Goal: Task Accomplishment & Management: Manage account settings

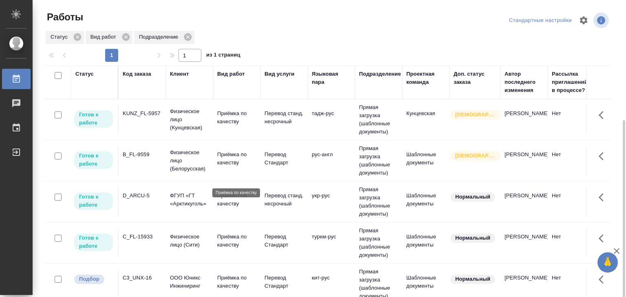
scroll to position [41, 0]
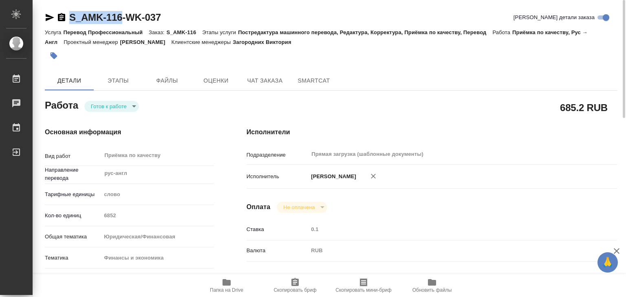
click at [236, 286] on span "Папка на Drive" at bounding box center [226, 285] width 59 height 15
drag, startPoint x: 83, startPoint y: 3, endPoint x: 75, endPoint y: 3, distance: 7.3
drag, startPoint x: 79, startPoint y: 9, endPoint x: 122, endPoint y: 22, distance: 45.2
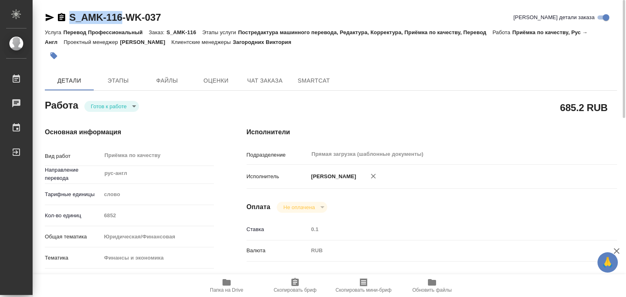
copy link "S_AMK-116"
click at [55, 59] on icon "button" at bounding box center [54, 56] width 7 height 7
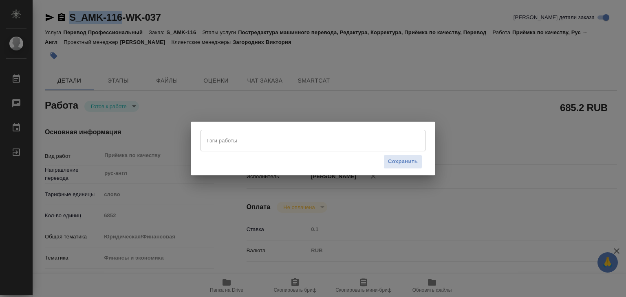
click at [239, 142] on input "Тэги работы" at bounding box center [305, 141] width 202 height 14
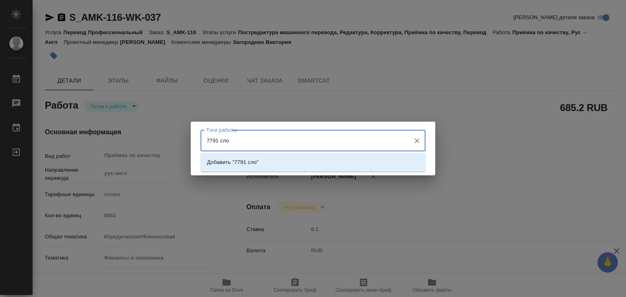
type input "7791 слов"
click at [255, 165] on p "Добавить "7791 слов"" at bounding box center [234, 163] width 55 height 8
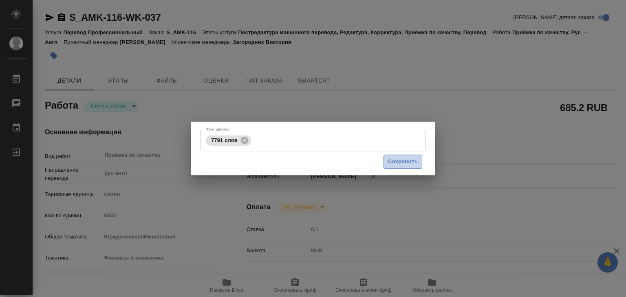
click at [415, 161] on span "Сохранить" at bounding box center [403, 161] width 30 height 9
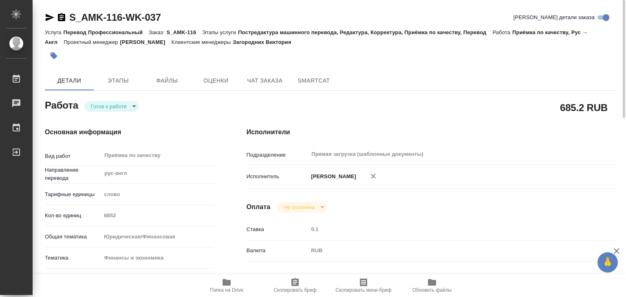
type input "readyForWork"
type input "рус-англ"
type input "5a8b1489cc6b4906c91bfd90"
type input "6852"
type input "yr-fn"
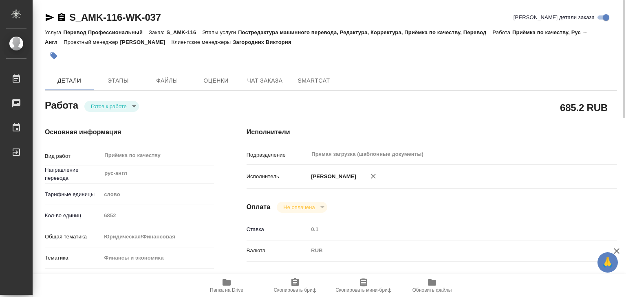
type input "5a8b8b956a9677013d343d3b"
checkbox input "true"
type input "23.09.2025 16:00"
type input "23.09.2025 15:14"
type input "23.09.2025 19:00"
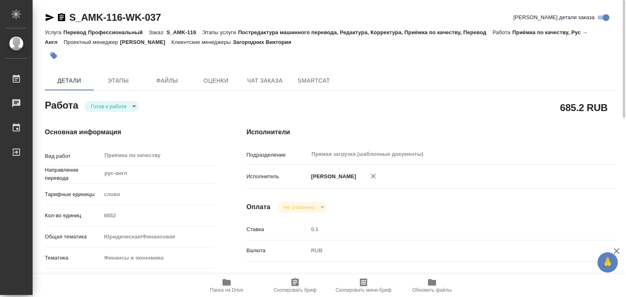
type input "23.09.2025 20:00"
type input "Прямая загрузка (шаблонные документы)"
type input "notPayed"
type input "0.1"
type input "RUB"
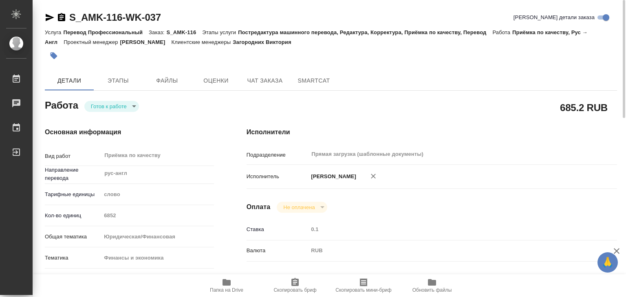
type input "Matveeva Anastasia"
type input "S_AMK-116"
type input "Перевод Профессиональный"
type input "Постредактура машинного перевода, Редактура, Корректура, Приёмка по качеству, П…"
type input "Загородних Виктория"
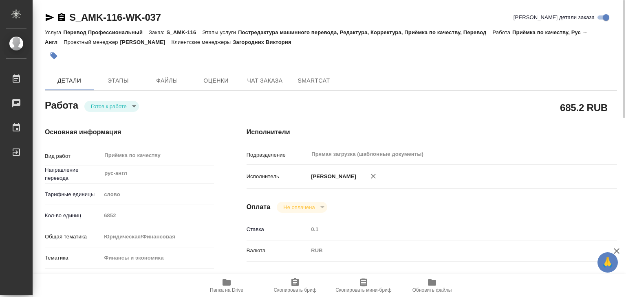
type input "Заборова Александра"
type input "/Clients/AMK/Orders/S_AMK-116"
click at [108, 104] on body "🙏 .cls-1 fill:#fff; AWATERA Alilekova Valeriya Работы 0 Чаты График Выйти S_AMK…" at bounding box center [313, 148] width 626 height 297
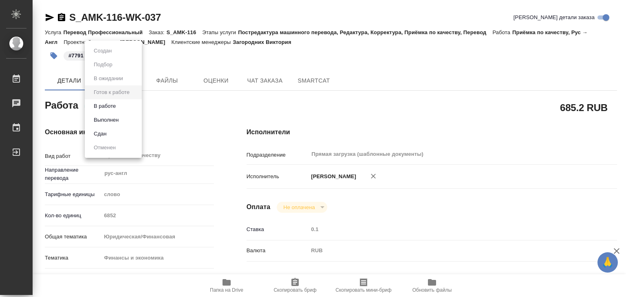
click at [127, 119] on li "Выполнен" at bounding box center [113, 120] width 57 height 14
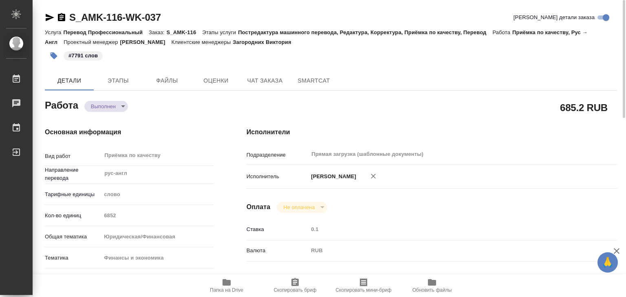
type textarea "x"
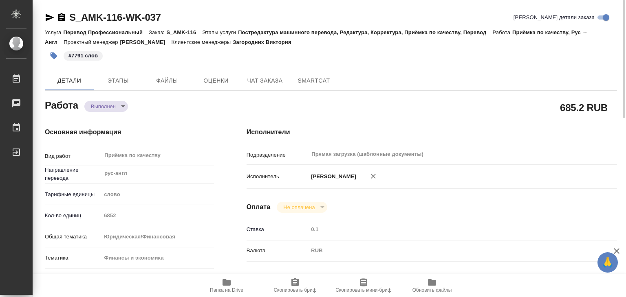
type textarea "x"
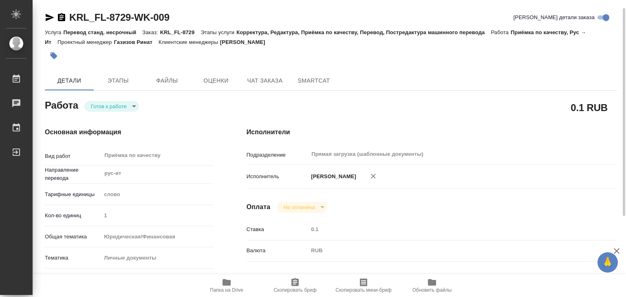
scroll to position [5, 0]
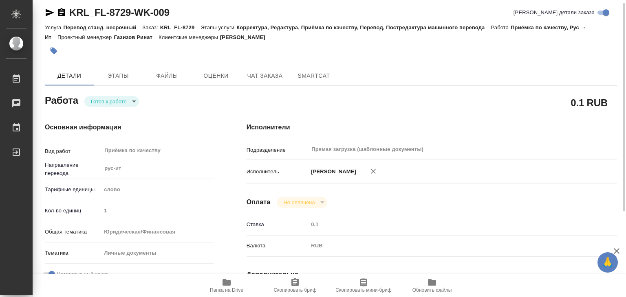
click at [128, 97] on body "🙏 .cls-1 fill:#fff; AWATERA Alilekova Valeriya Работы 0 Чаты График Выйти KRL_F…" at bounding box center [313, 148] width 626 height 297
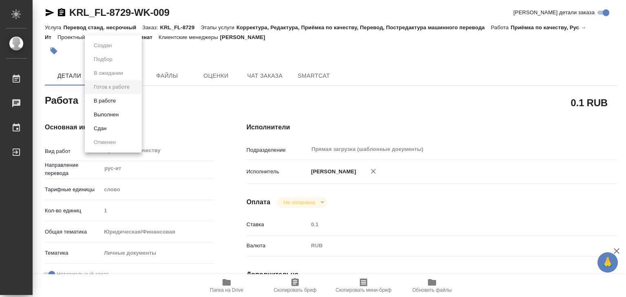
click at [124, 104] on li "В работе" at bounding box center [113, 101] width 57 height 14
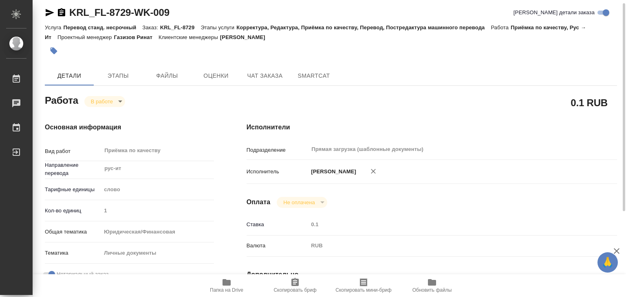
type textarea "x"
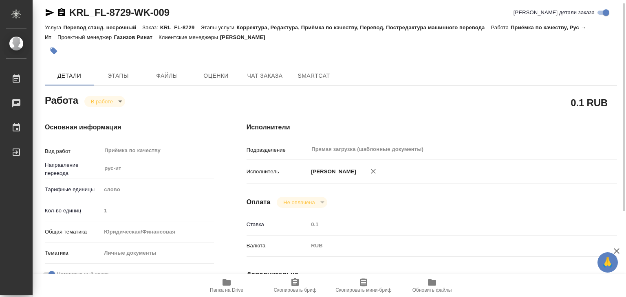
type textarea "x"
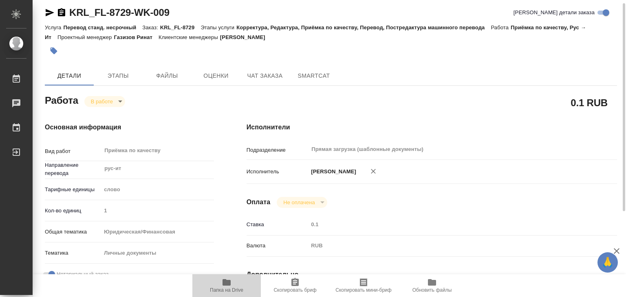
click at [224, 284] on icon "button" at bounding box center [227, 283] width 8 height 7
type textarea "x"
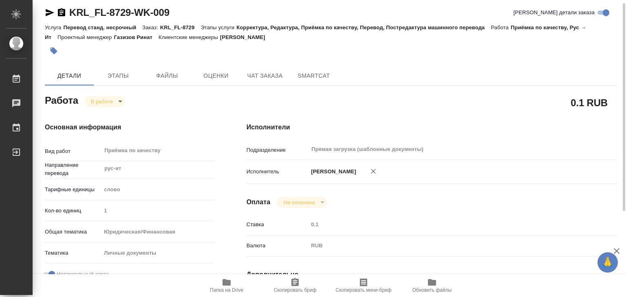
type textarea "x"
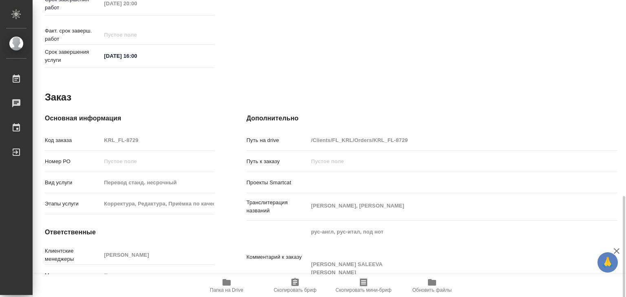
scroll to position [398, 0]
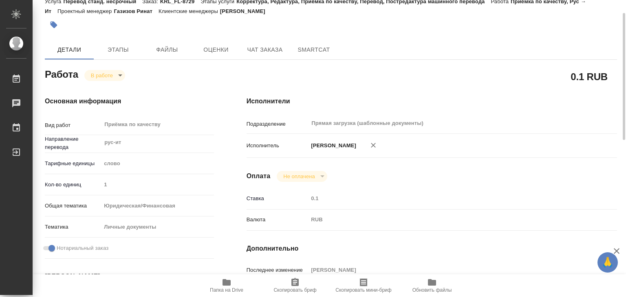
click at [274, 161] on div "Исполнители Подразделение Прямая загрузка (шаблонные документы) ​ Исполнитель А…" at bounding box center [431, 254] width 403 height 348
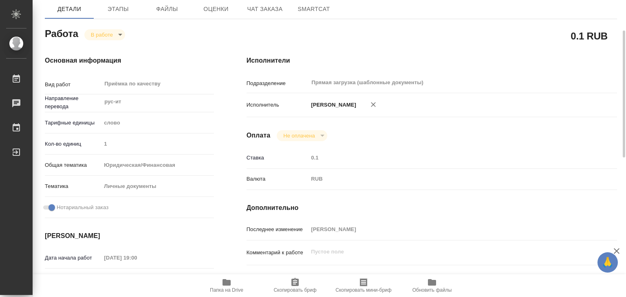
scroll to position [0, 0]
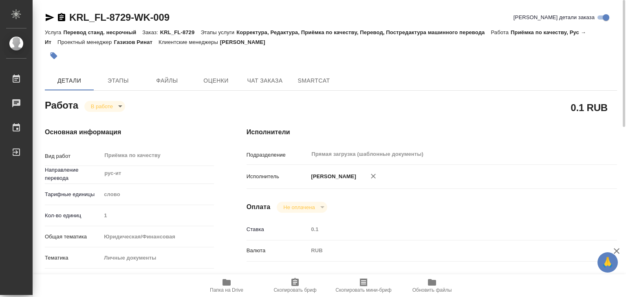
click at [61, 56] on button "button" at bounding box center [54, 56] width 18 height 18
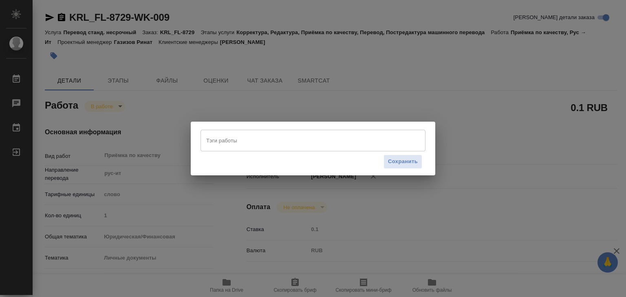
click at [245, 141] on input "Тэги работы" at bounding box center [305, 141] width 202 height 14
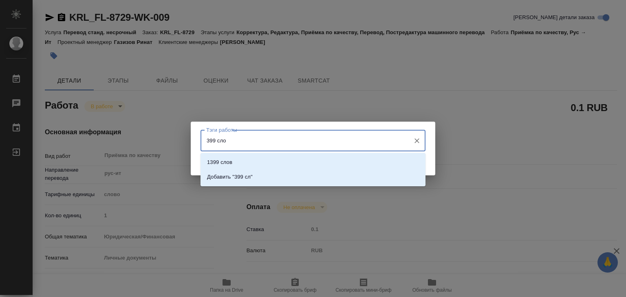
type input "399 слов"
click at [291, 185] on ul "1399 слов Добавить "399 слов"" at bounding box center [313, 176] width 225 height 29
click at [316, 173] on li "Добавить "399 слов"" at bounding box center [313, 177] width 225 height 15
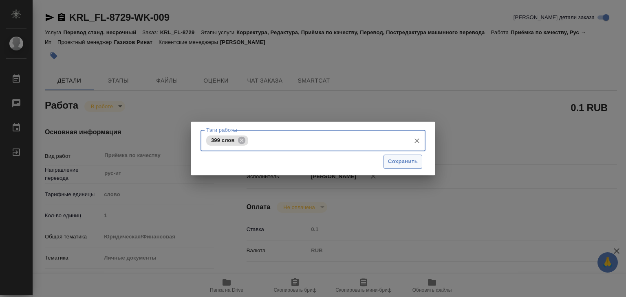
click at [403, 164] on span "Сохранить" at bounding box center [403, 161] width 30 height 9
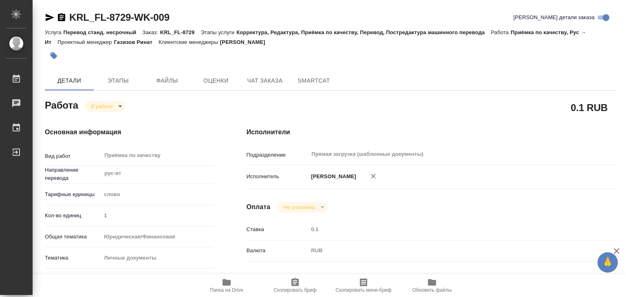
type input "inProgress"
type textarea "Приёмка по качеству"
type textarea "x"
type input "рус-ит"
type input "5a8b1489cc6b4906c91bfd90"
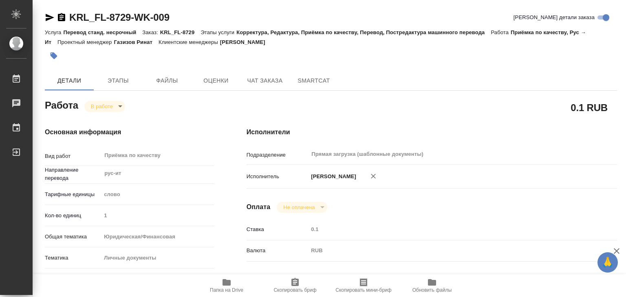
type input "1"
type input "yr-fn"
type input "5a8b8b956a9677013d343cfe"
checkbox input "true"
type input "[DATE] 19:00"
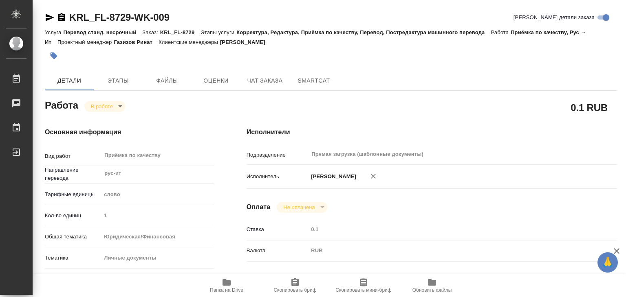
type input "[DATE] 19:29"
type input "[DATE] 20:00"
type input "30.09.2025 16:00"
type input "Прямая загрузка (шаблонные документы)"
type input "notPayed"
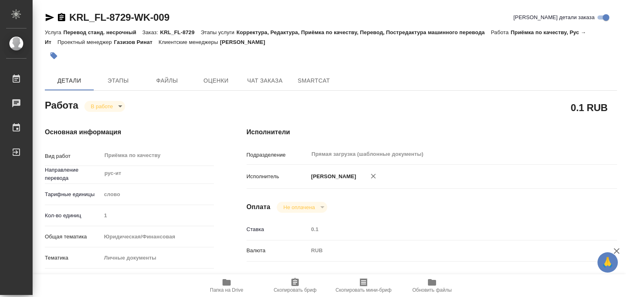
type input "0.1"
type input "RUB"
type input "Алилекова Валерия"
type textarea "x"
type textarea "/Clients/FL_KRL/Orders/KRL_FL-8729/Corrected/KRL_FL-8729-WK-009"
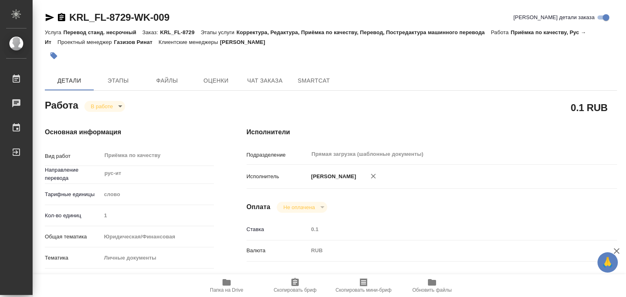
type textarea "x"
type input "KRL_FL-8729"
type input "Перевод станд. несрочный"
type input "Корректура, Редактура, Приёмка по качеству, Перевод, Постредактура машинного пе…"
type input "[PERSON_NAME]"
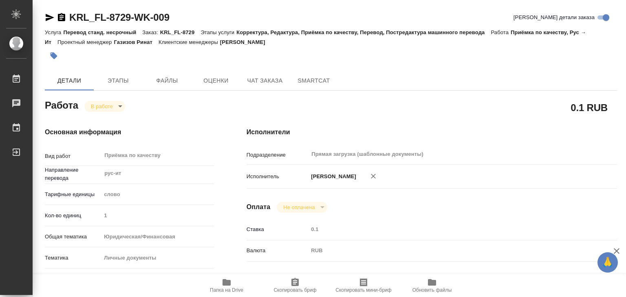
type input "/Clients/FL_KRL/Orders/KRL_FL-8729"
type textarea "Nailia Akhmetgaleevna Saleeva, Ayrat Midkhatovich SALEEV"
type textarea "x"
type textarea "рус-англ, рус-итал, под нот Nailia Akhmetgaleevna SALEEVA Ayrat Midkhatovich SA…"
type textarea "x"
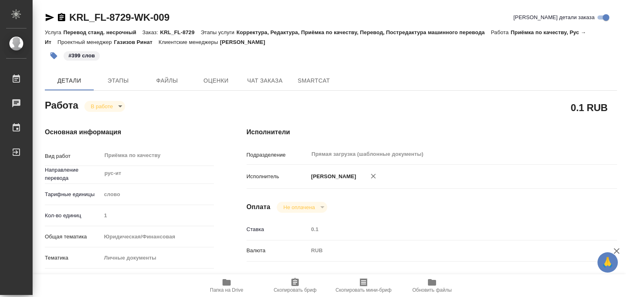
type textarea "x"
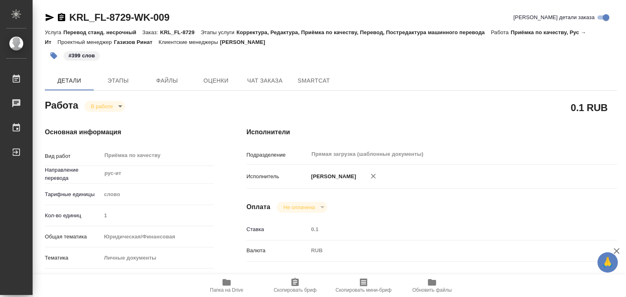
type textarea "x"
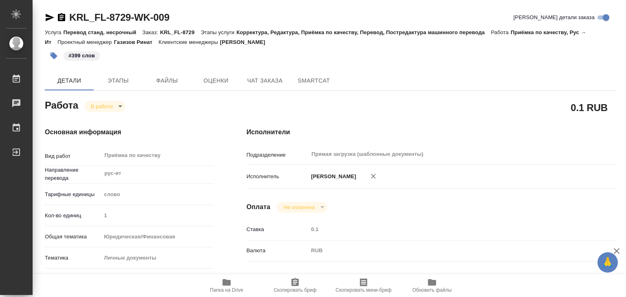
type textarea "x"
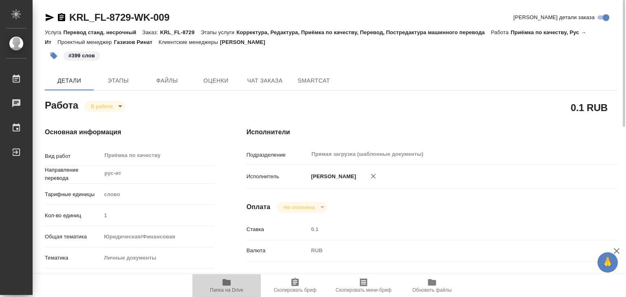
click at [221, 282] on span "Папка на Drive" at bounding box center [226, 285] width 59 height 15
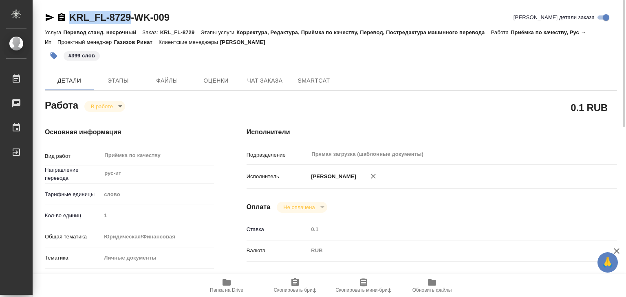
drag, startPoint x: 78, startPoint y: 7, endPoint x: 128, endPoint y: 11, distance: 50.3
copy link "KRL_FL-8729"
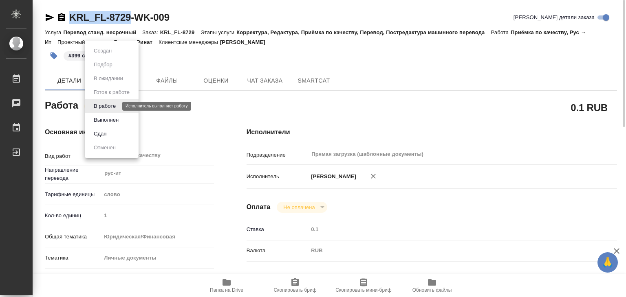
click at [105, 106] on body "🙏 .cls-1 fill:#fff; AWATERA Alilekova Valeriya Работы 0 Чаты График Выйти KRL_F…" at bounding box center [313, 148] width 626 height 297
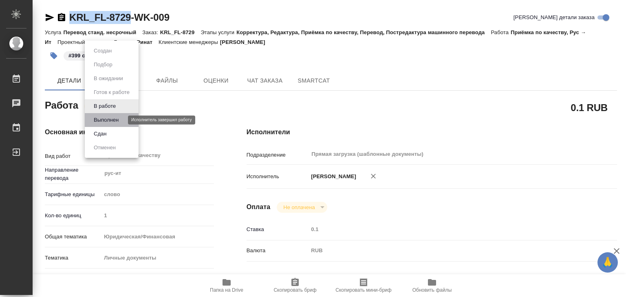
click at [118, 122] on button "Выполнен" at bounding box center [106, 120] width 30 height 9
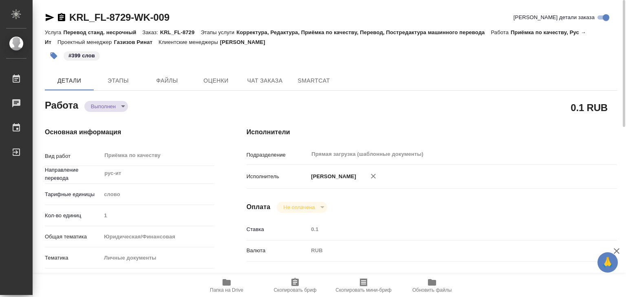
type textarea "x"
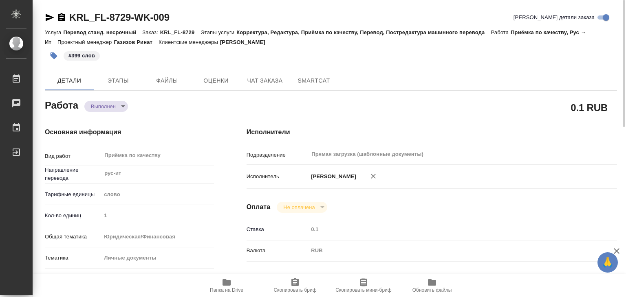
type textarea "x"
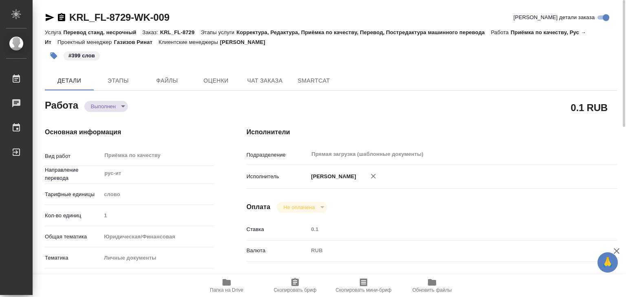
type textarea "x"
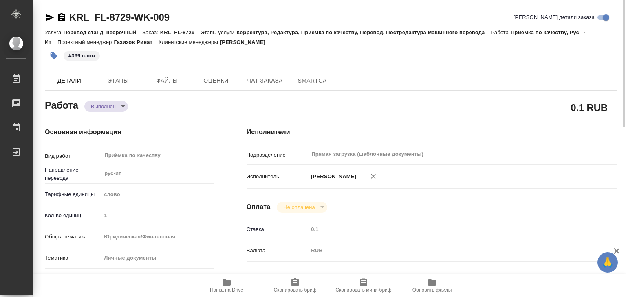
type textarea "x"
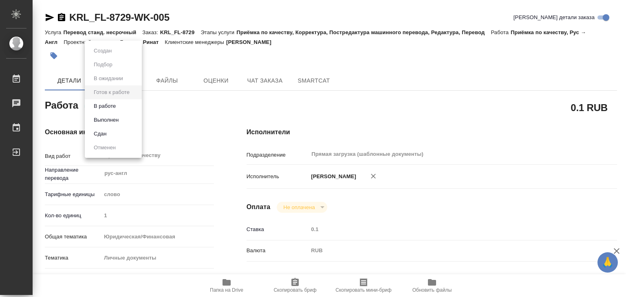
click at [126, 101] on body "🙏 .cls-1 fill:#fff; AWATERA Alilekova Valeriya Работы 0 Чаты График Выйти KRL_F…" at bounding box center [313, 148] width 626 height 297
click at [126, 105] on li "В работе" at bounding box center [113, 106] width 57 height 14
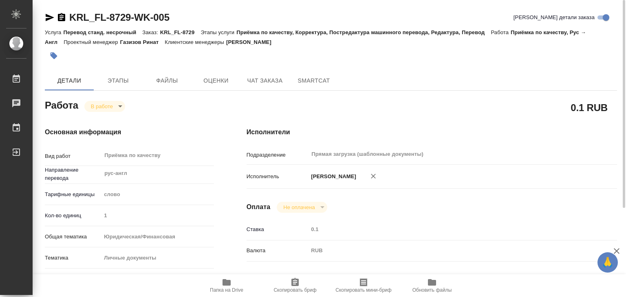
type textarea "x"
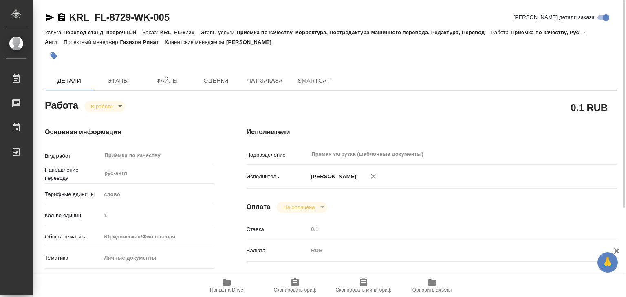
type textarea "x"
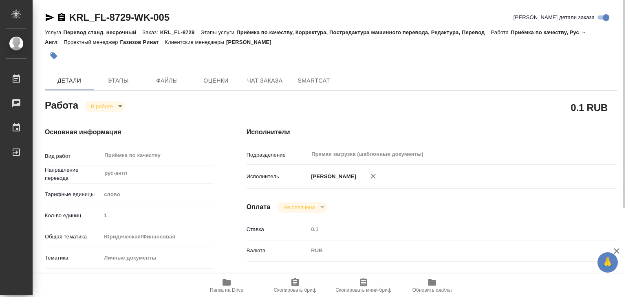
type textarea "x"
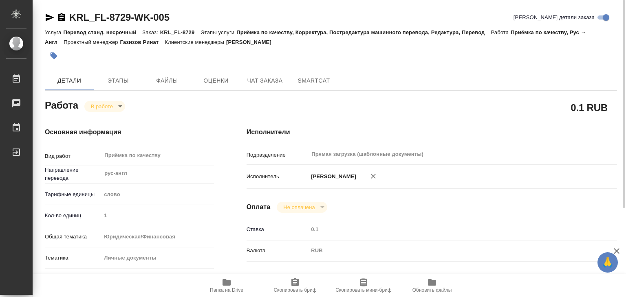
type textarea "x"
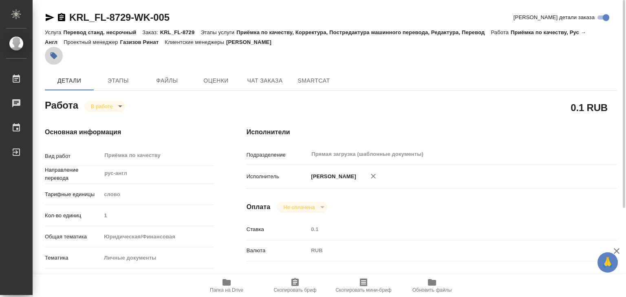
click at [50, 55] on icon "button" at bounding box center [54, 56] width 8 height 8
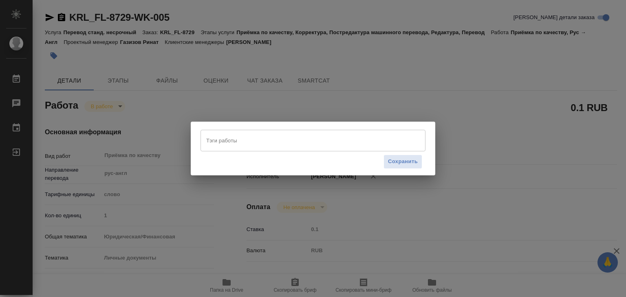
click at [222, 141] on input "Тэги работы" at bounding box center [305, 141] width 202 height 14
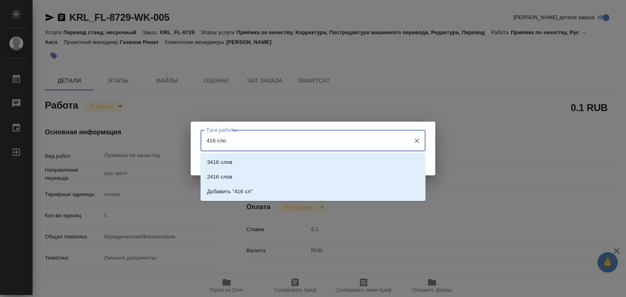
type input "416 слов"
click at [271, 195] on li "Добавить "416 слов"" at bounding box center [313, 192] width 225 height 15
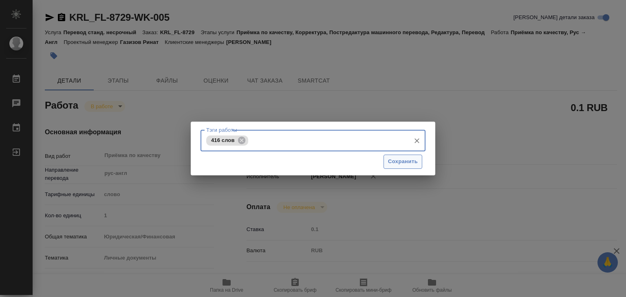
click at [394, 163] on span "Сохранить" at bounding box center [403, 161] width 30 height 9
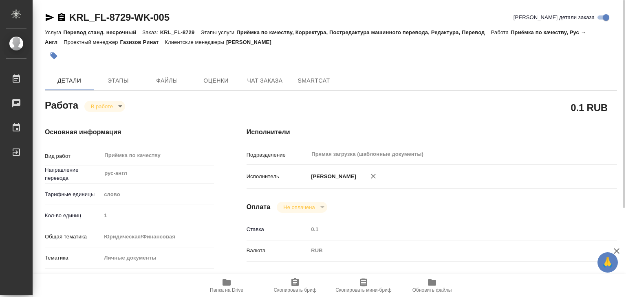
type input "inProgress"
type textarea "Приёмка по качеству"
type textarea "x"
type input "рус-англ"
type input "5a8b1489cc6b4906c91bfd90"
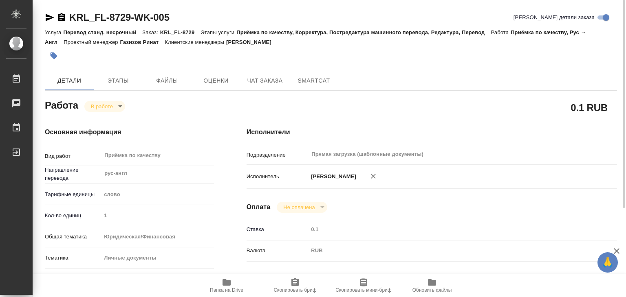
type input "1"
type input "yr-fn"
type input "5a8b8b956a9677013d343cfe"
checkbox input "true"
type input "[DATE] 19:00"
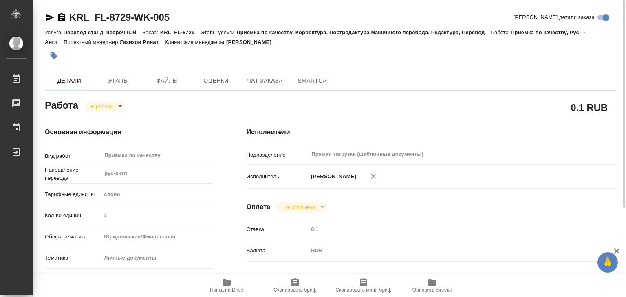
type input "[DATE] 19:29"
type input "[DATE] 20:00"
type input "30.09.2025 16:00"
type input "Прямая загрузка (шаблонные документы)"
type input "notPayed"
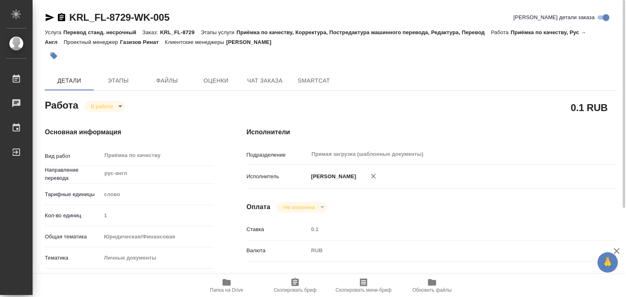
type input "0.1"
type input "RUB"
type input "[PERSON_NAME]"
type textarea "x"
type textarea "/Clients/FL_KRL/Orders/KRL_FL-8729/Corrected/KRL_FL-8729-WK-005"
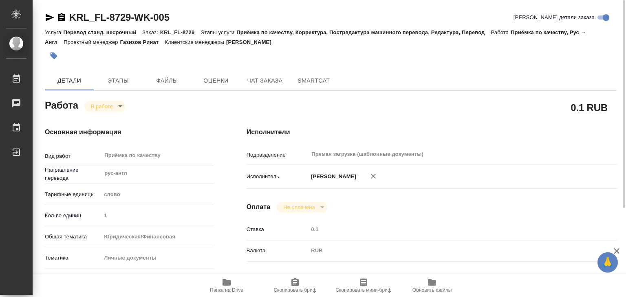
type textarea "x"
type input "KRL_FL-8729"
type input "Перевод станд. несрочный"
type input "Приёмка по качеству, Корректура, Постредактура машинного перевода, Редактура, П…"
type input "Касымов Тимур"
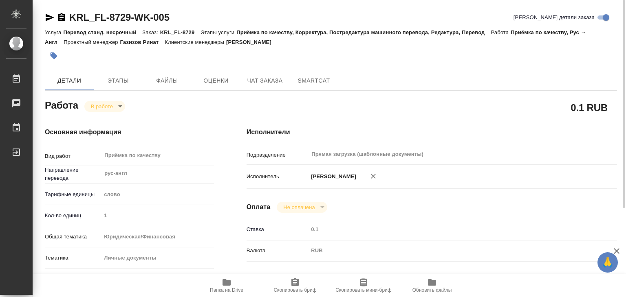
type input "/Clients/FL_KRL/Orders/KRL_FL-8729"
type textarea "Nailia Akhmetgaleevna Saleeva, Ayrat Midkhatovich SALEEV"
type textarea "x"
type textarea "рус-англ, рус-итал, под нот Nailia Akhmetgaleevna SALEEVA Ayrat Midkhatovich SA…"
type textarea "x"
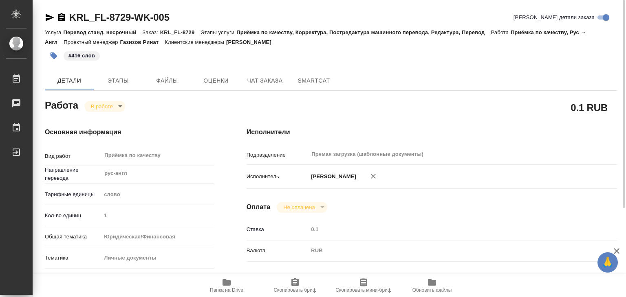
type textarea "x"
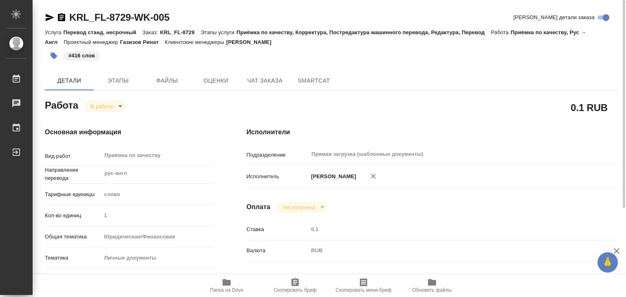
type textarea "x"
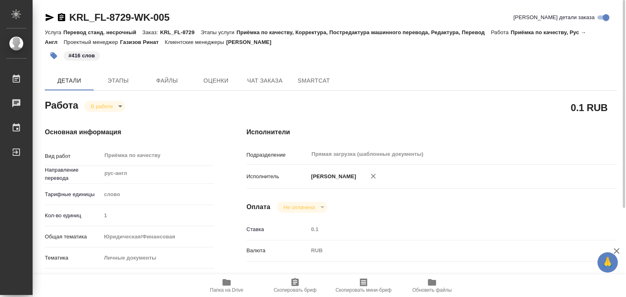
type textarea "x"
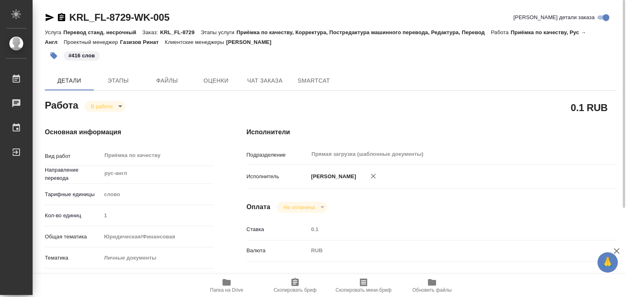
type textarea "x"
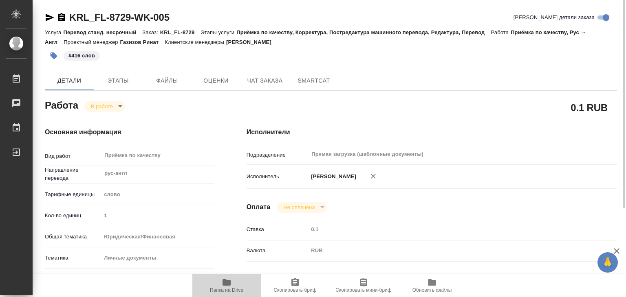
click at [227, 281] on icon "button" at bounding box center [227, 283] width 8 height 7
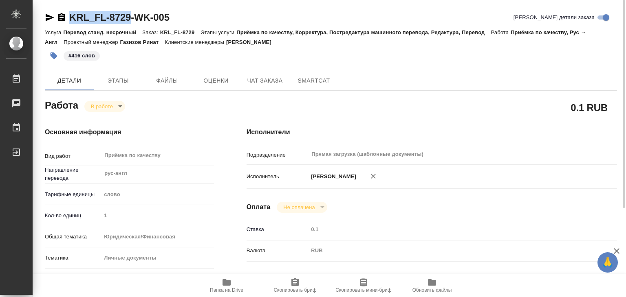
drag, startPoint x: 62, startPoint y: 5, endPoint x: 132, endPoint y: 15, distance: 70.0
copy link "KRL_FL-8729"
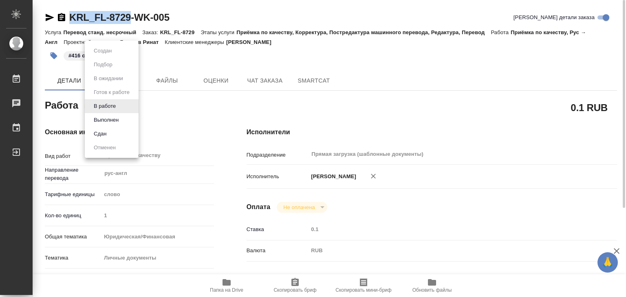
click at [119, 105] on body "🙏 .cls-1 fill:#fff; AWATERA Alilekova Valeriya Работы 0 Чаты График Выйти KRL_F…" at bounding box center [313, 148] width 626 height 297
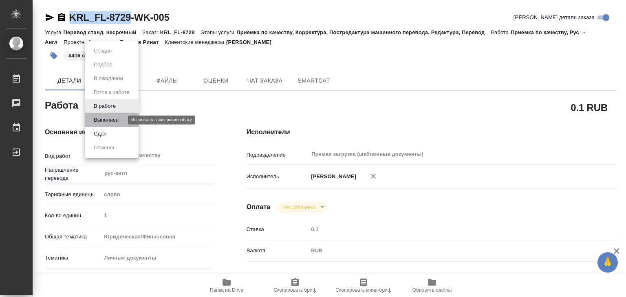
click at [119, 119] on button "Выполнен" at bounding box center [106, 120] width 30 height 9
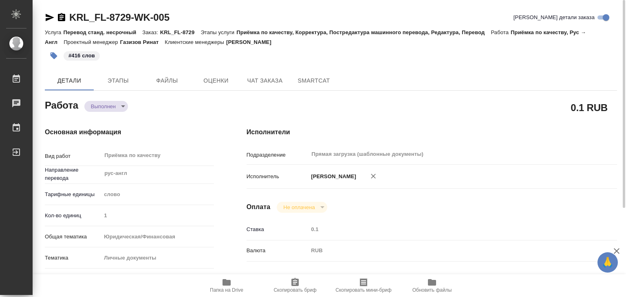
type textarea "x"
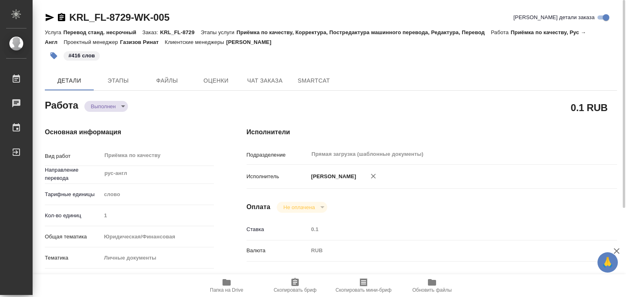
type textarea "x"
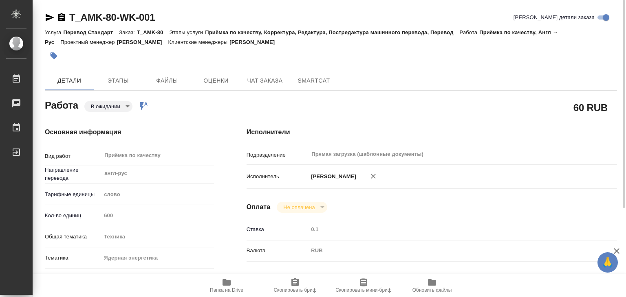
click at [226, 288] on span "Папка на Drive" at bounding box center [226, 291] width 33 height 6
click at [105, 105] on body "🙏 .cls-1 fill:#fff; AWATERA Alilekova [PERSON_NAME] Работы 0 Чаты График Выйти …" at bounding box center [313, 148] width 626 height 297
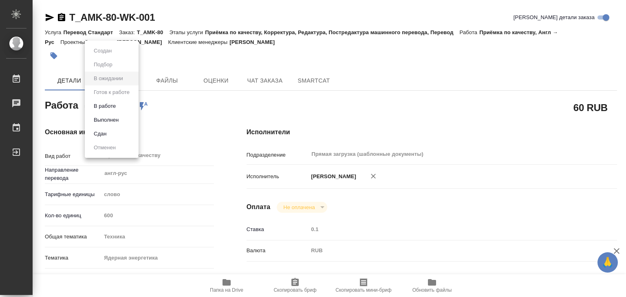
click at [111, 109] on button "В работе" at bounding box center [104, 106] width 27 height 9
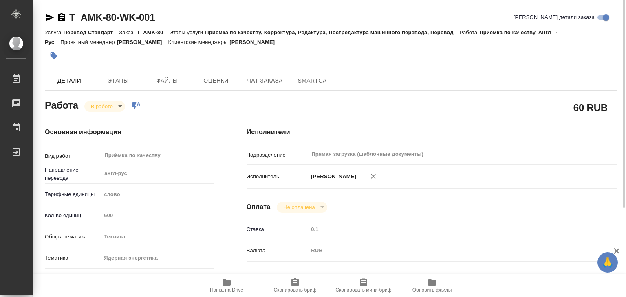
type textarea "x"
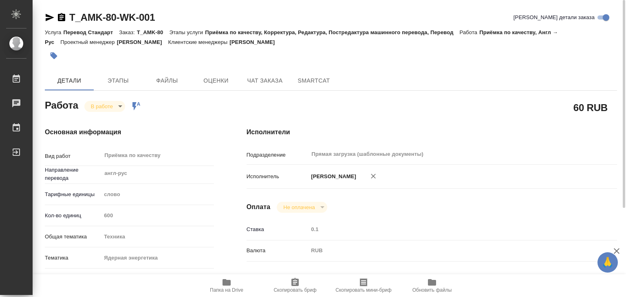
type textarea "x"
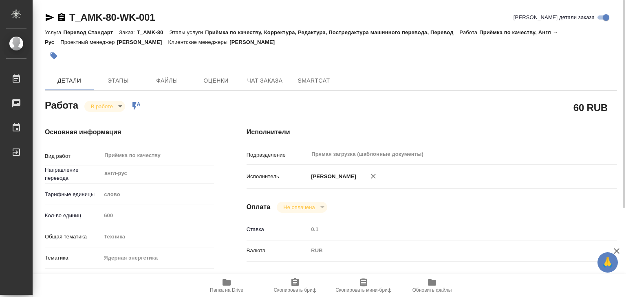
type textarea "x"
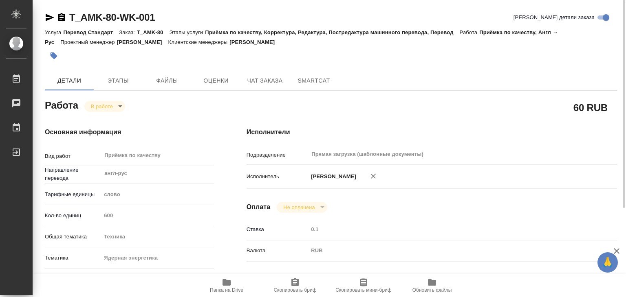
type textarea "x"
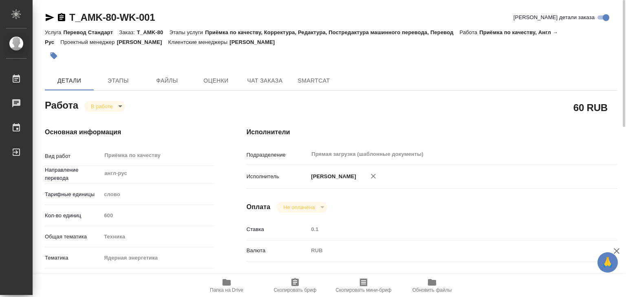
click at [59, 55] on button "button" at bounding box center [54, 56] width 18 height 18
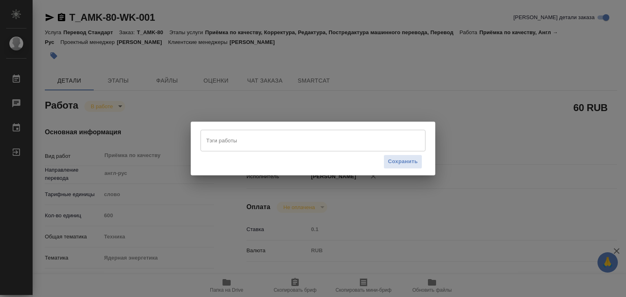
click at [246, 122] on div "Тэги работы Тэги работы Сохранить" at bounding box center [313, 148] width 245 height 53
click at [240, 144] on input "Тэги работы" at bounding box center [305, 141] width 202 height 14
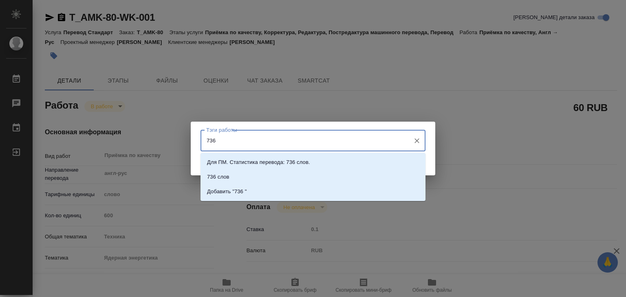
type input "736 с"
click at [240, 172] on li "736 слов" at bounding box center [313, 177] width 225 height 15
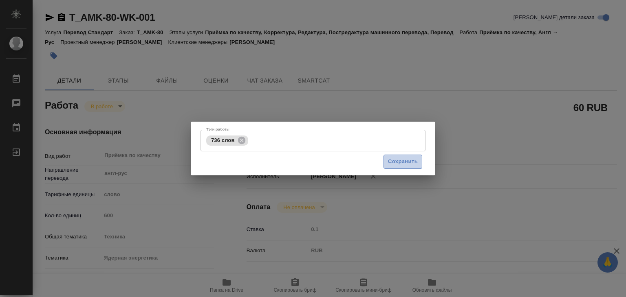
click at [391, 162] on span "Сохранить" at bounding box center [403, 161] width 30 height 9
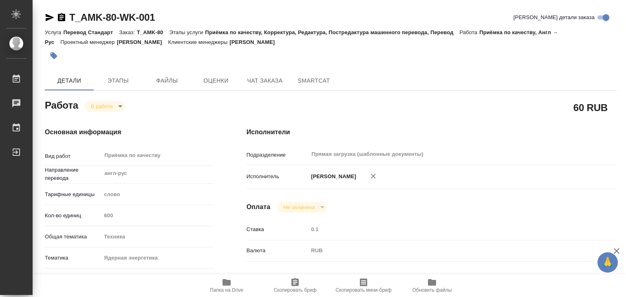
type input "inProgress"
type textarea "Приёмка по качеству"
type textarea "x"
type input "англ-рус"
type input "5a8b1489cc6b4906c91bfd90"
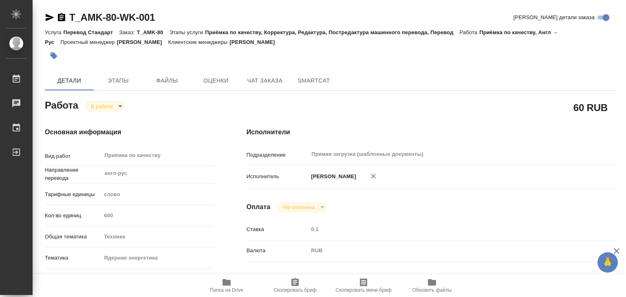
type input "600"
type input "tech"
type input "60014dce65f81c47217117bc"
checkbox input "true"
type input "[DATE] 19:00"
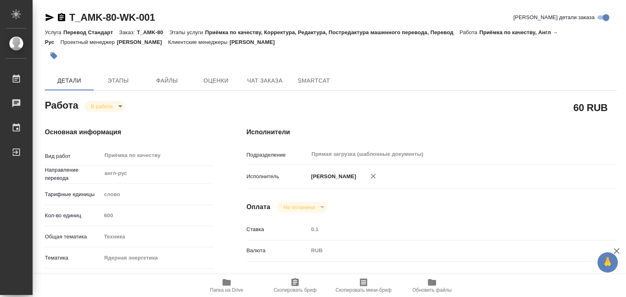
type input "23.09.2025 19:40"
type input "[DATE] 20:00"
type input "Прямая загрузка (шаблонные документы)"
type input "notPayed"
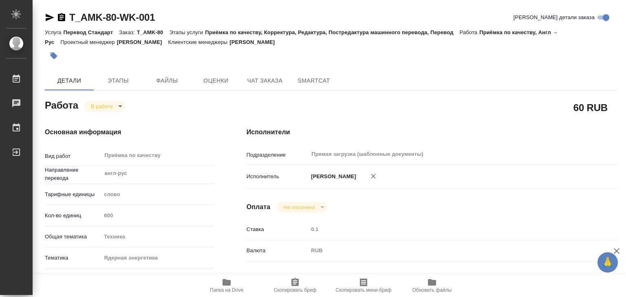
type input "0.1"
type input "RUB"
type input "[PERSON_NAME]"
type textarea "под зпк -https://drive.awatera.com/s/P4iXybYEmgzXejf"
type textarea "x"
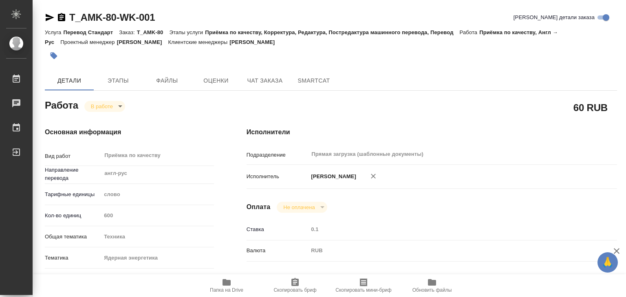
type textarea "/Clients/АМИКО/Orders/T_AMK-80/Corrected/T_AMK-80-WK-001"
type textarea "x"
type input "T_AMK-80"
type input "Перевод Стандарт"
type input "Приёмка по качеству, Корректура, Редактура, Постредактура машинного перевода, П…"
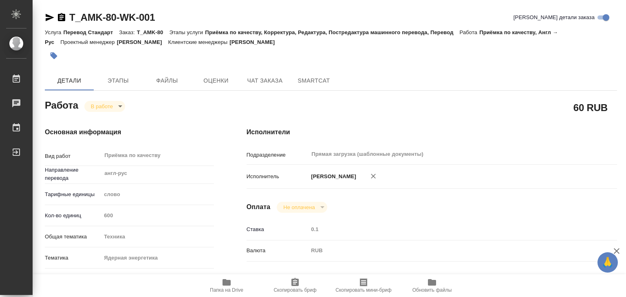
type input "Шульгина Анна"
type input "[PERSON_NAME]"
type input "/Clients/АМИКО/Orders/T_AMK-80"
type textarea "x"
type textarea "кит-ру под зпк отчет о проверке продукта англ-ру под зпк отзыв о проверке техни…"
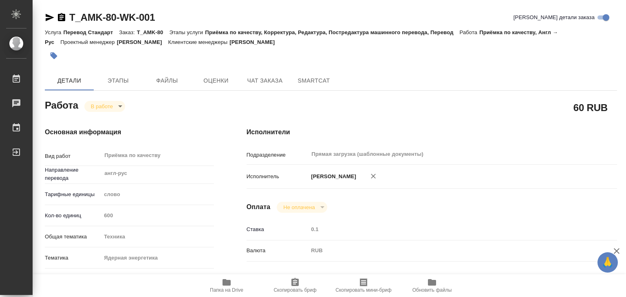
type textarea "x"
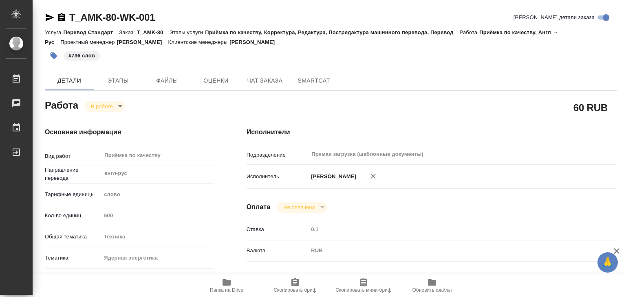
type textarea "x"
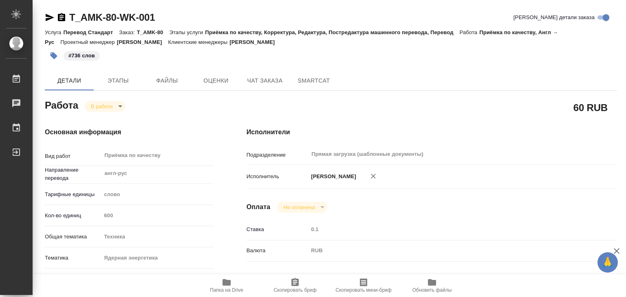
type textarea "x"
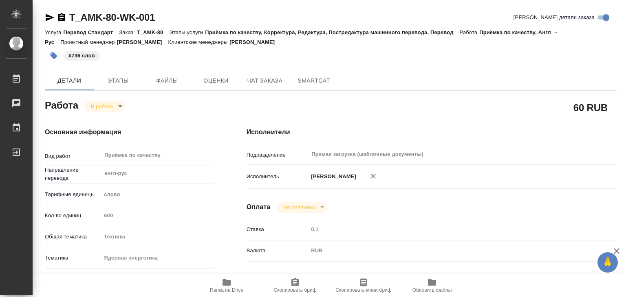
type textarea "x"
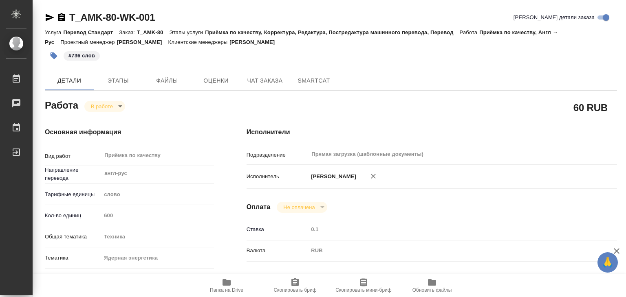
type textarea "x"
drag, startPoint x: 88, startPoint y: 9, endPoint x: 118, endPoint y: 17, distance: 30.7
copy link "T_AMK-80"
click at [121, 103] on body "🙏 .cls-1 fill:#fff; AWATERA Alilekova Valeriya Работы 0 Чаты График Выйти T_AMK…" at bounding box center [313, 148] width 626 height 297
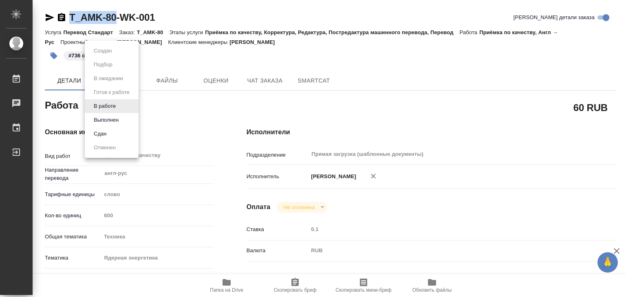
click at [116, 118] on button "Выполнен" at bounding box center [106, 120] width 30 height 9
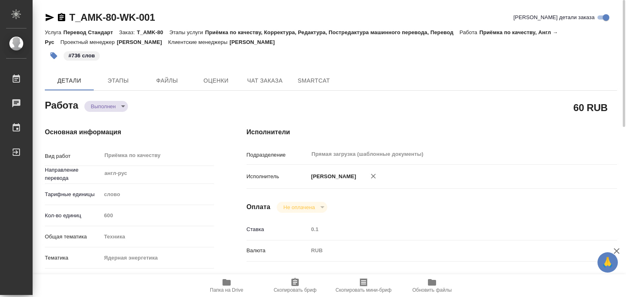
type textarea "x"
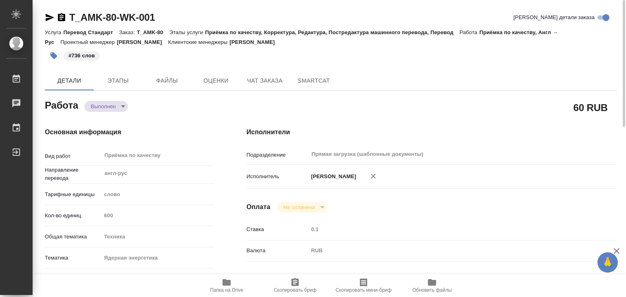
type textarea "x"
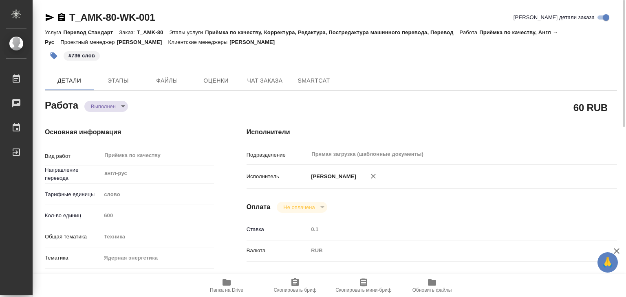
type textarea "x"
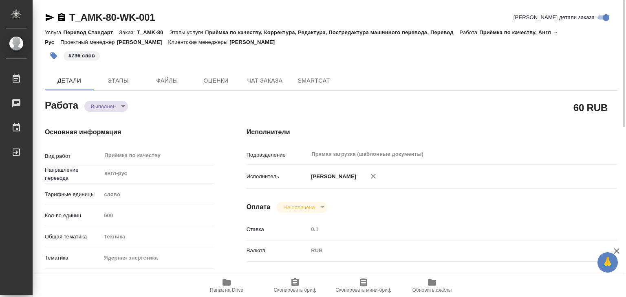
type textarea "x"
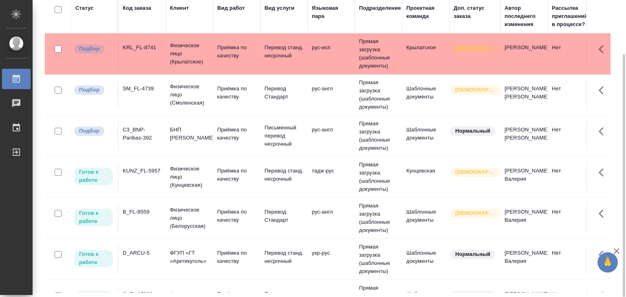
click at [212, 47] on td "Физическое лицо (Крылатское)" at bounding box center [189, 53] width 47 height 33
click at [183, 54] on p "Физическое лицо (Крылатское)" at bounding box center [189, 54] width 39 height 24
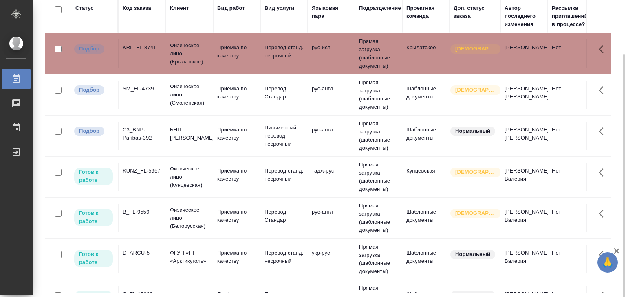
click at [163, 95] on td "SM_FL-4739" at bounding box center [142, 95] width 47 height 29
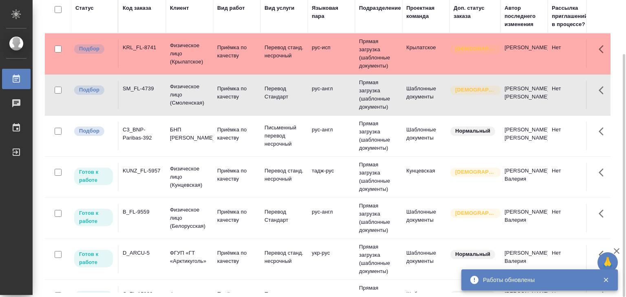
click at [156, 145] on td "C3_BNP-Paribas-392" at bounding box center [142, 136] width 47 height 29
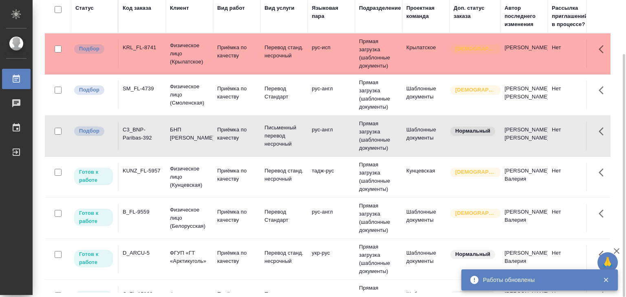
scroll to position [122, 0]
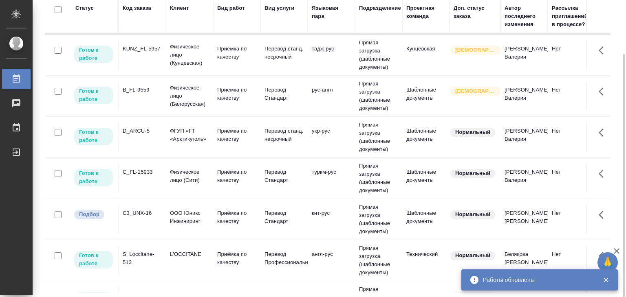
click at [165, 216] on td "C3_UNX-16" at bounding box center [142, 219] width 47 height 29
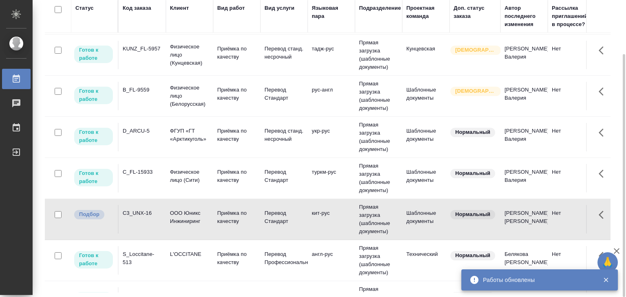
click at [165, 216] on td "C3_UNX-16" at bounding box center [142, 219] width 47 height 29
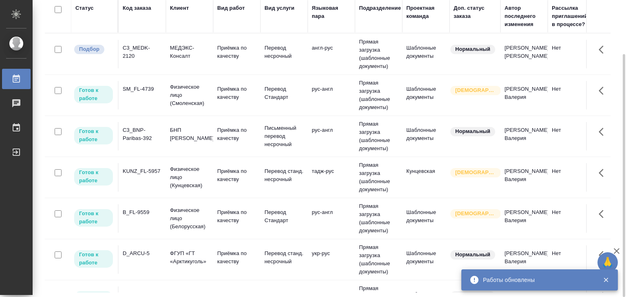
scroll to position [0, 0]
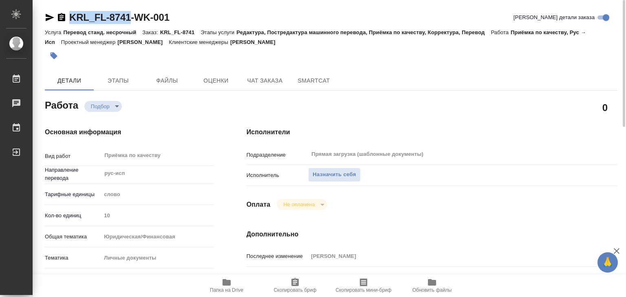
drag, startPoint x: 68, startPoint y: 10, endPoint x: 127, endPoint y: 19, distance: 60.1
copy link "KRL_FL-8741"
click at [324, 177] on span "Назначить себя" at bounding box center [334, 174] width 43 height 9
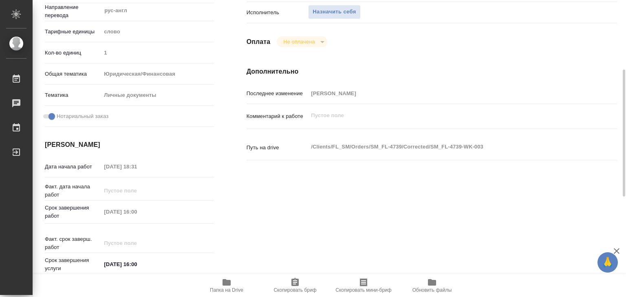
scroll to position [41, 0]
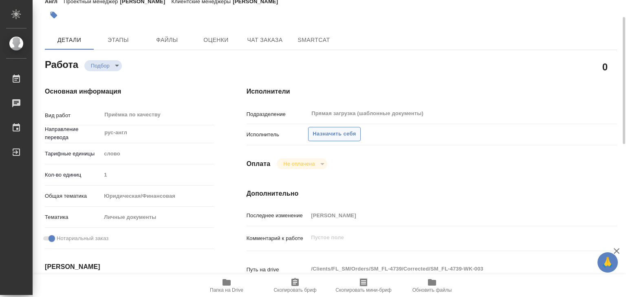
click at [329, 137] on span "Назначить себя" at bounding box center [334, 134] width 43 height 9
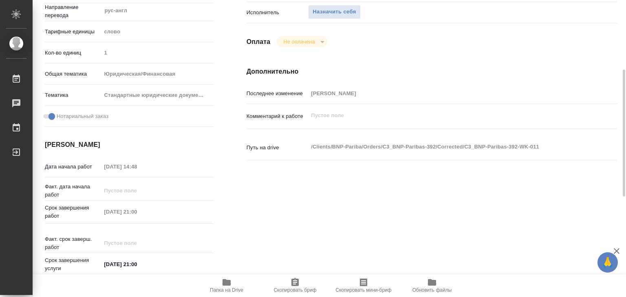
scroll to position [41, 0]
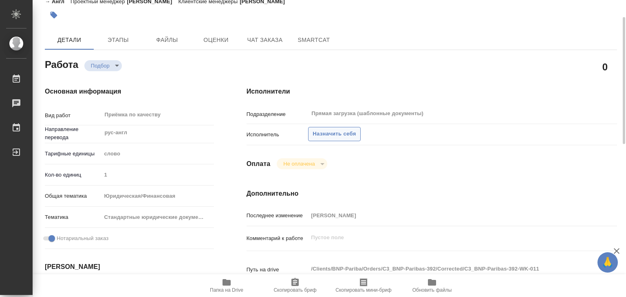
click at [331, 135] on span "Назначить себя" at bounding box center [334, 134] width 43 height 9
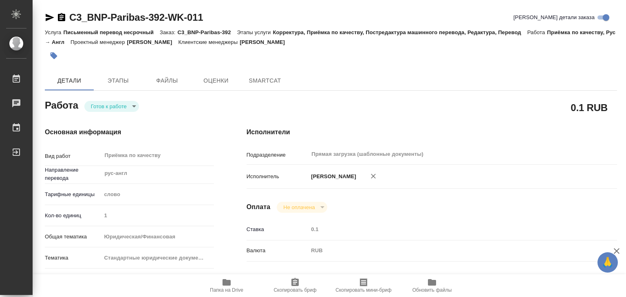
type textarea "x"
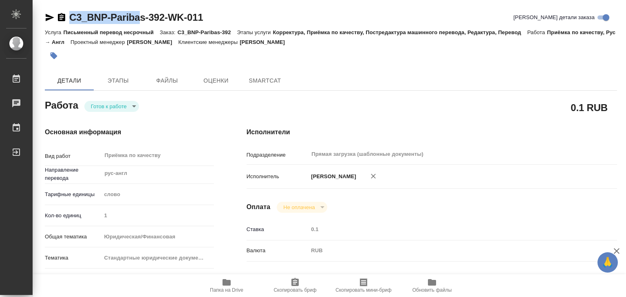
type textarea "x"
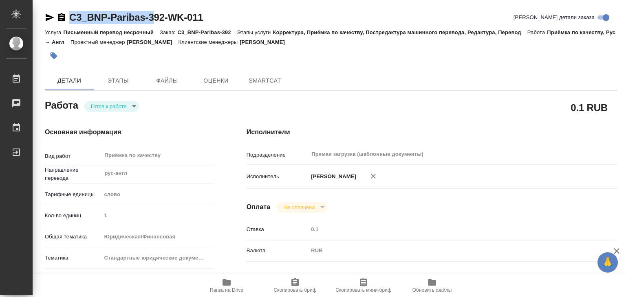
type textarea "x"
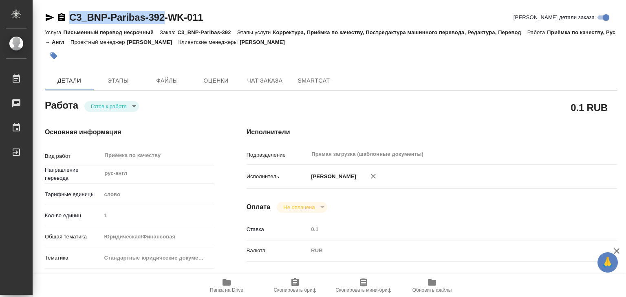
drag, startPoint x: 122, startPoint y: 17, endPoint x: 166, endPoint y: 20, distance: 44.1
type textarea "x"
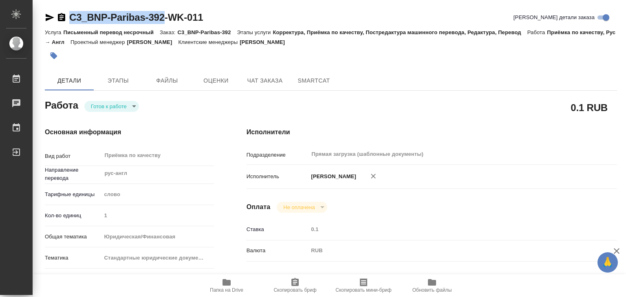
type textarea "x"
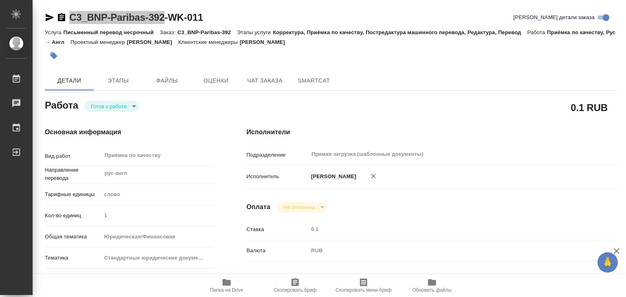
type textarea "x"
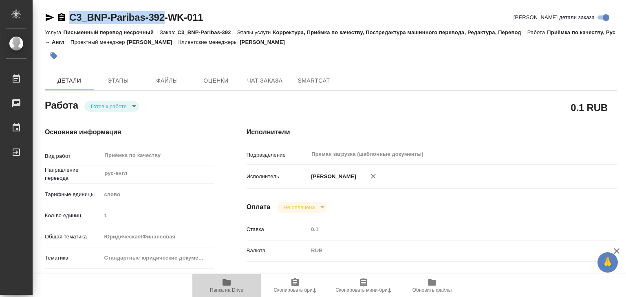
click at [228, 281] on icon "button" at bounding box center [227, 283] width 8 height 7
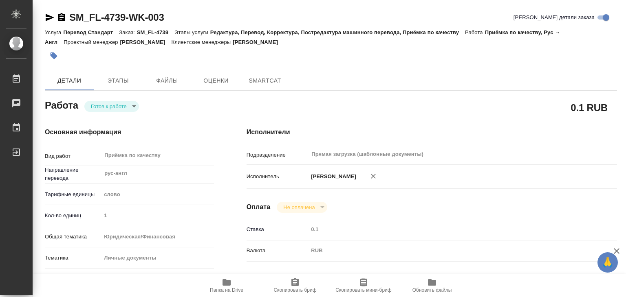
type textarea "x"
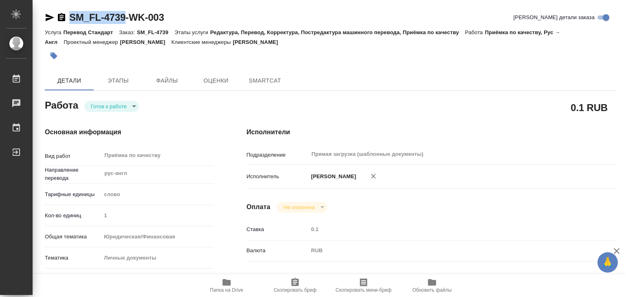
type textarea "x"
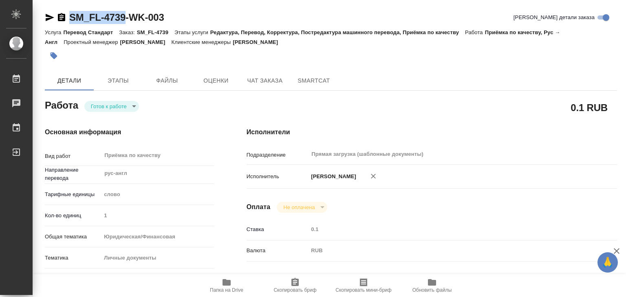
type textarea "x"
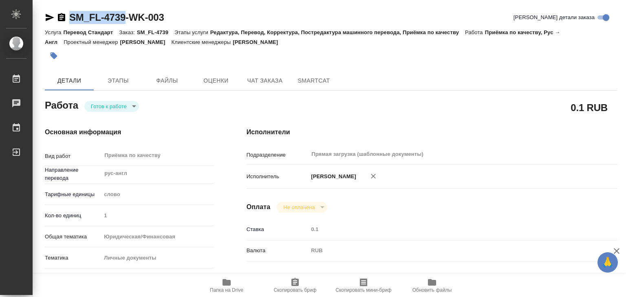
drag, startPoint x: 72, startPoint y: 8, endPoint x: 126, endPoint y: 20, distance: 55.2
type textarea "x"
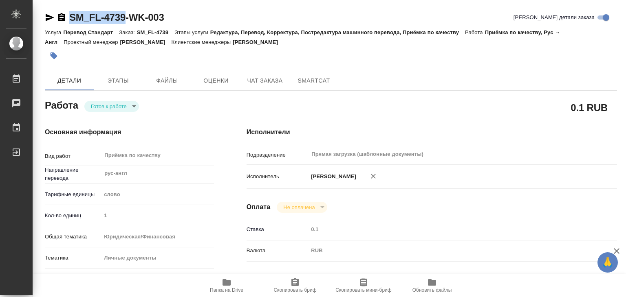
type textarea "x"
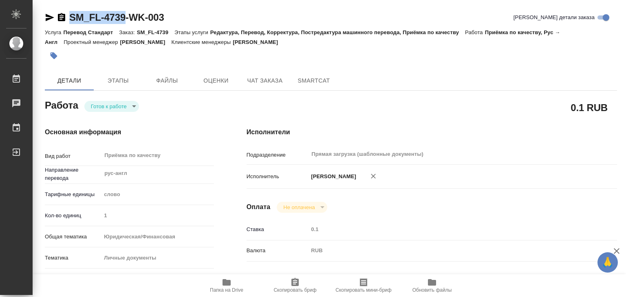
type textarea "x"
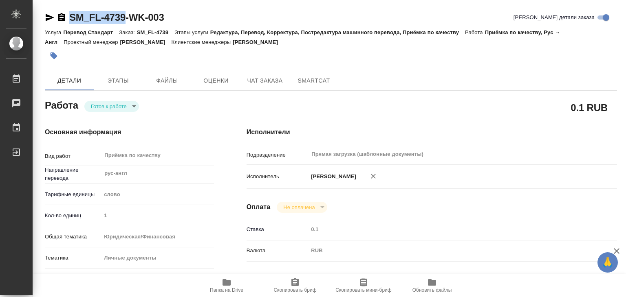
type textarea "x"
copy link "SM_FL-4739"
type textarea "x"
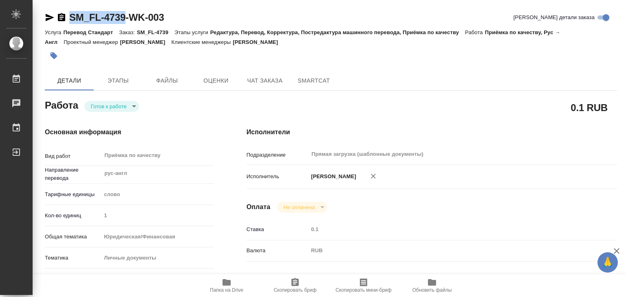
type textarea "x"
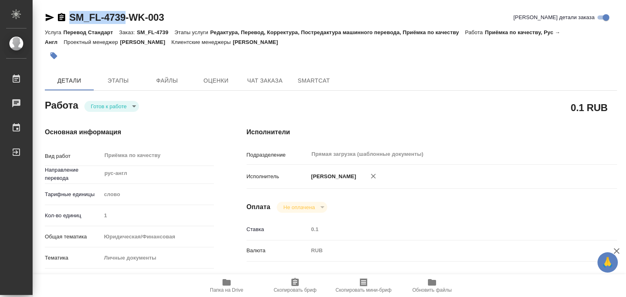
type textarea "x"
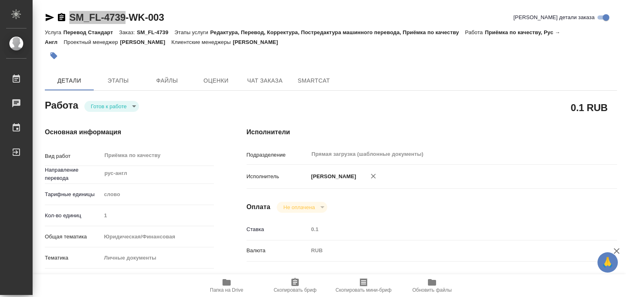
type textarea "x"
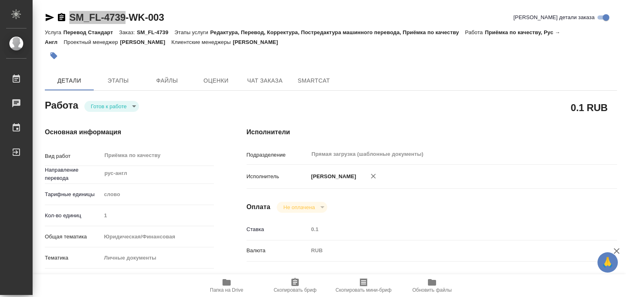
type textarea "x"
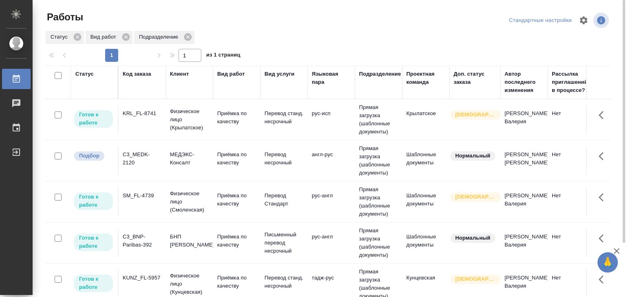
click at [178, 157] on p "МЕДЭКС-Консалт" at bounding box center [189, 159] width 39 height 16
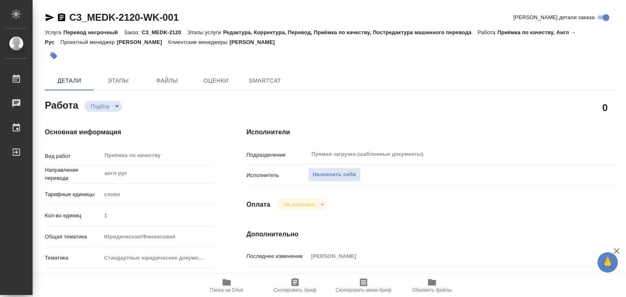
type textarea "x"
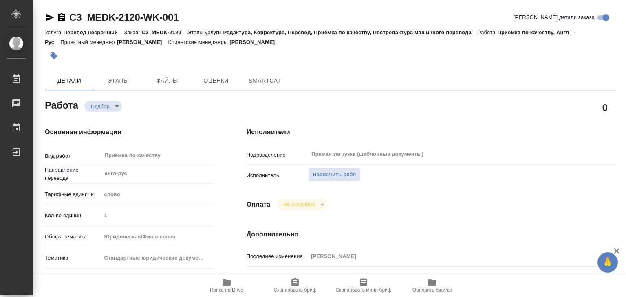
type textarea "x"
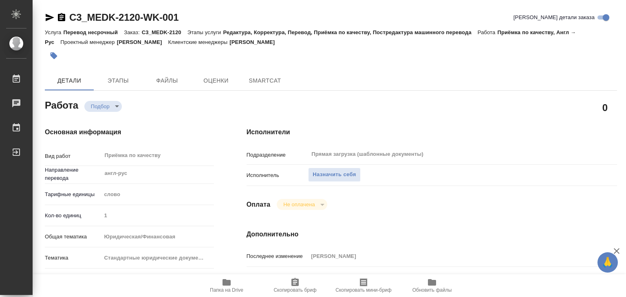
type textarea "x"
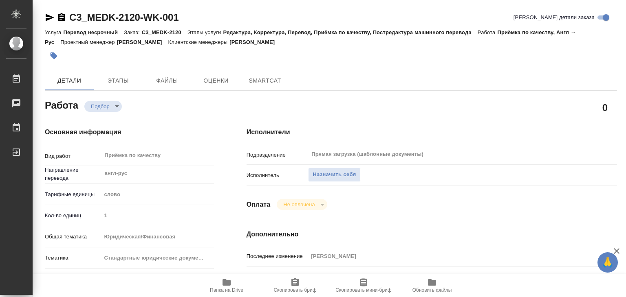
type textarea "x"
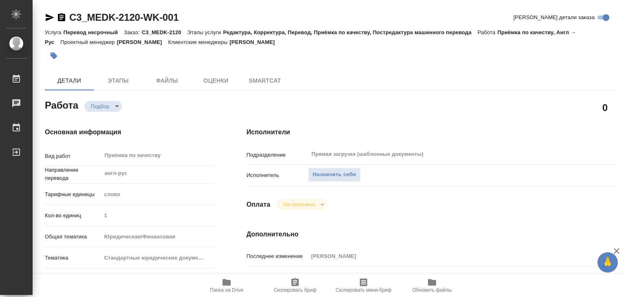
type textarea "x"
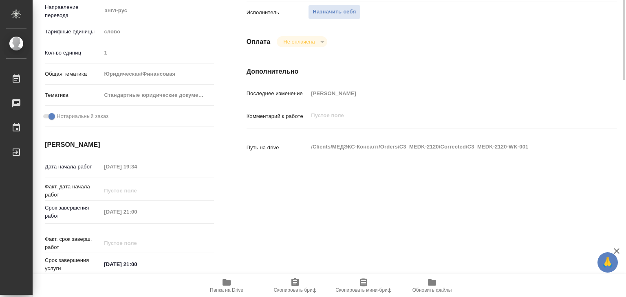
type textarea "x"
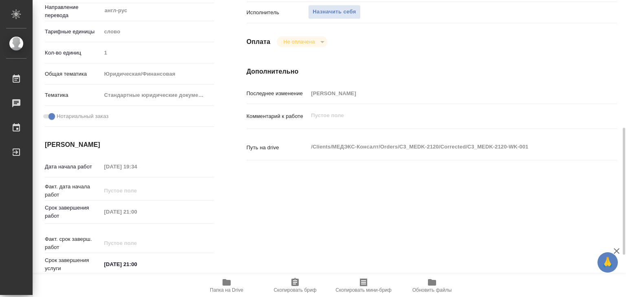
scroll to position [204, 0]
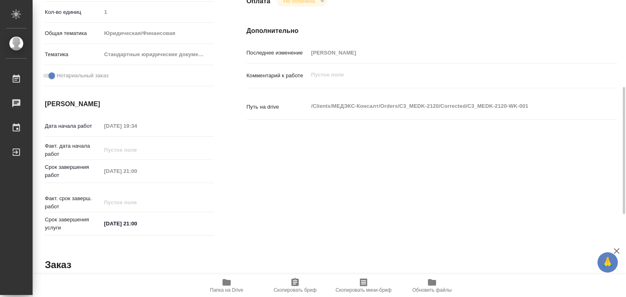
type textarea "x"
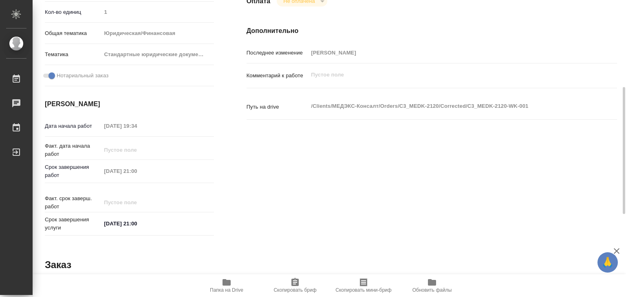
click at [235, 288] on span "Папка на Drive" at bounding box center [226, 291] width 33 height 6
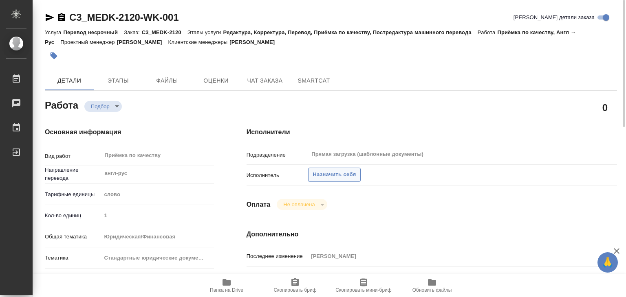
click at [324, 179] on span "Назначить себя" at bounding box center [334, 174] width 43 height 9
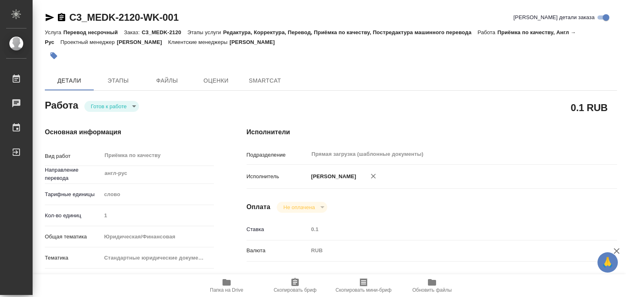
type textarea "x"
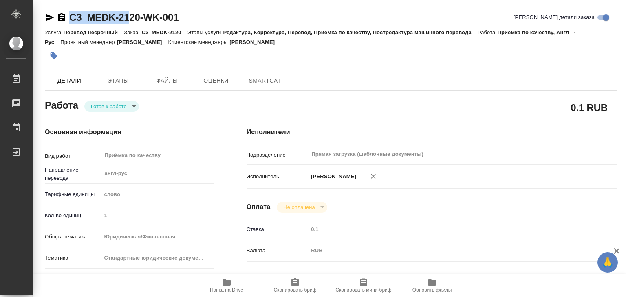
type textarea "x"
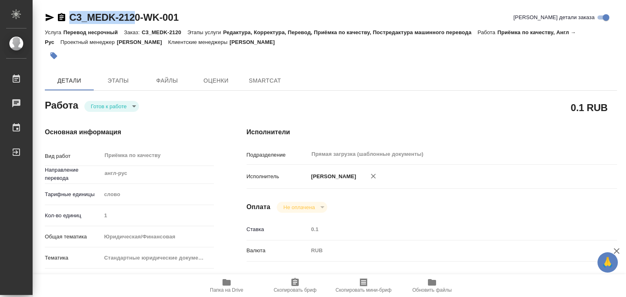
type textarea "x"
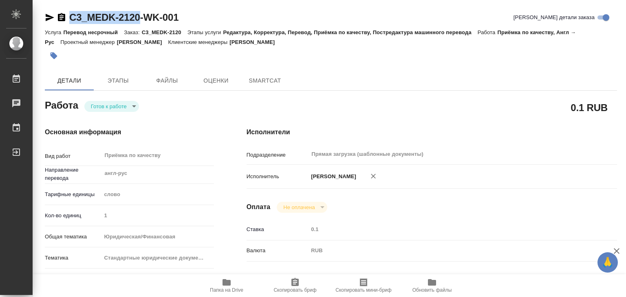
drag, startPoint x: 68, startPoint y: 2, endPoint x: 142, endPoint y: 17, distance: 74.9
type textarea "x"
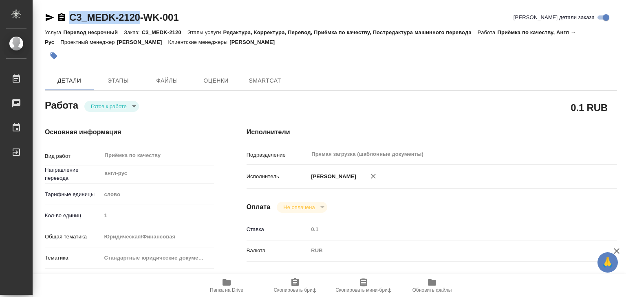
type textarea "x"
copy link "C3_MEDK-2120"
type textarea "x"
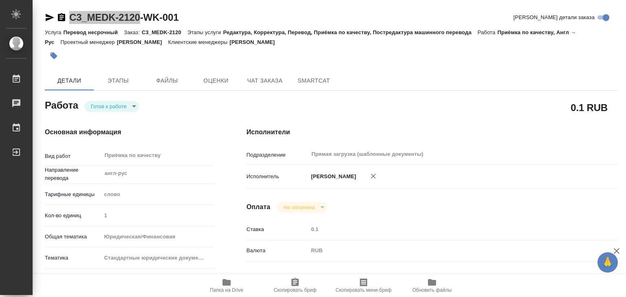
type textarea "x"
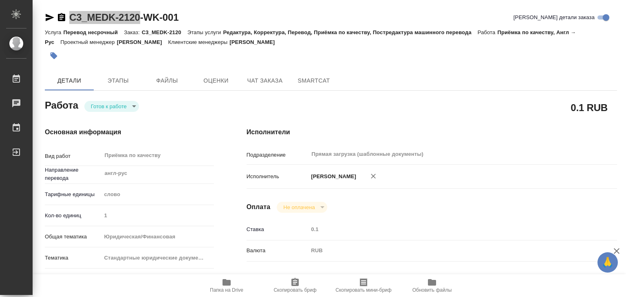
type textarea "x"
